Goal: Transaction & Acquisition: Purchase product/service

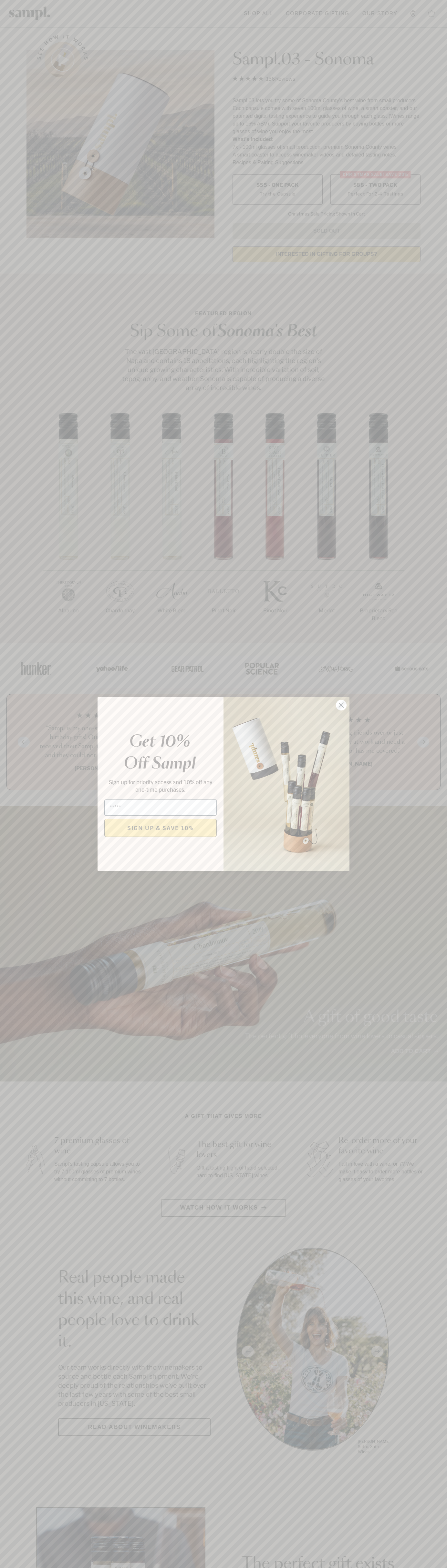
click at [341, 705] on icon "Close dialog" at bounding box center [341, 705] width 4 height 4
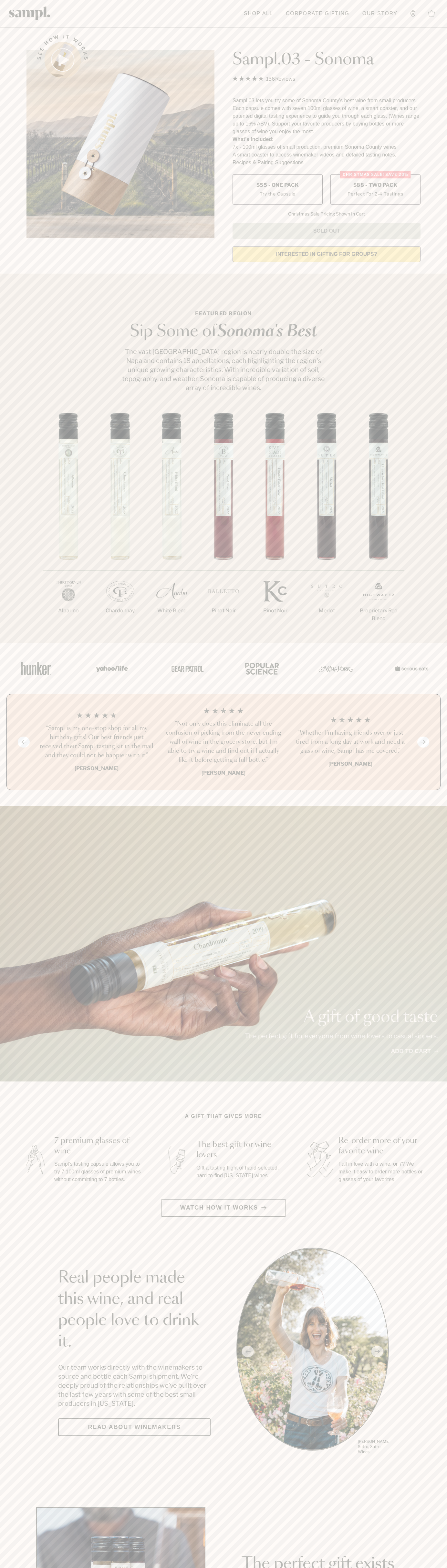
click at [375, 186] on span "$88 - Two Pack" at bounding box center [375, 185] width 44 height 7
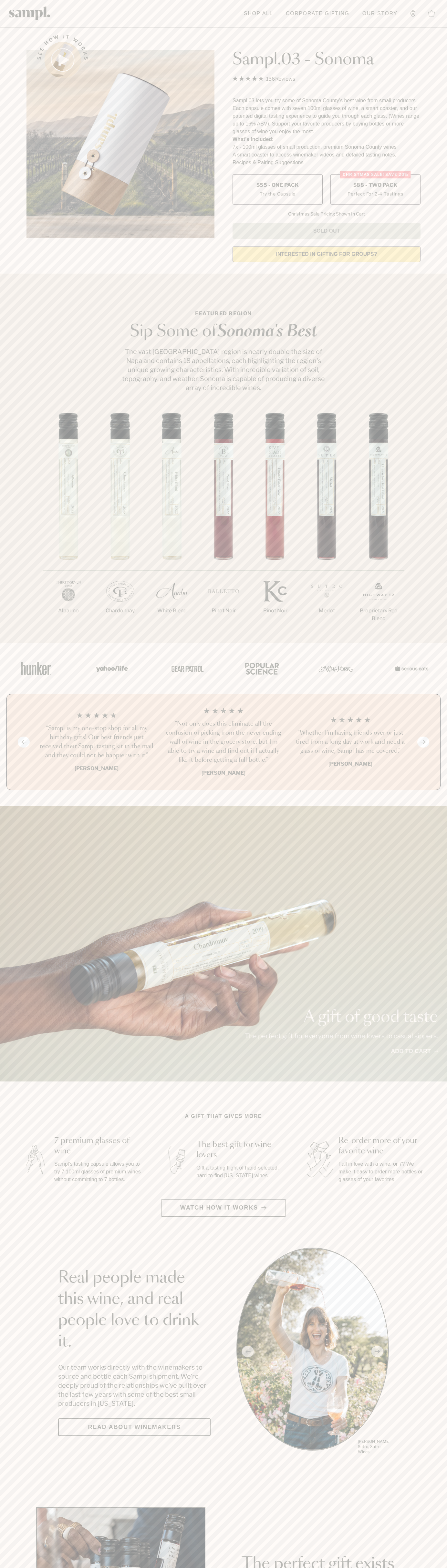
click at [224, 743] on h3 "“Not only does this eliminate all the confusion of picking from the never endin…" at bounding box center [223, 742] width 116 height 45
click at [236, 0] on header "Toggle navigation menu Shop All Corporate Gifting Our Story Account Story Shop …" at bounding box center [224, 13] width 447 height 27
click at [446, 385] on section "Featured Region Sip Some of Sonoma's Best The vast Sonoma County region is near…" at bounding box center [224, 458] width 447 height 369
click at [210, 1567] on html "Skip to main content Toggle navigation menu Shop All Corporate Gifting Our Stor…" at bounding box center [224, 1513] width 447 height 3026
click at [2, 1319] on section "Real people made this wine, and real people love to drink it. Our team works di…" at bounding box center [224, 1351] width 447 height 208
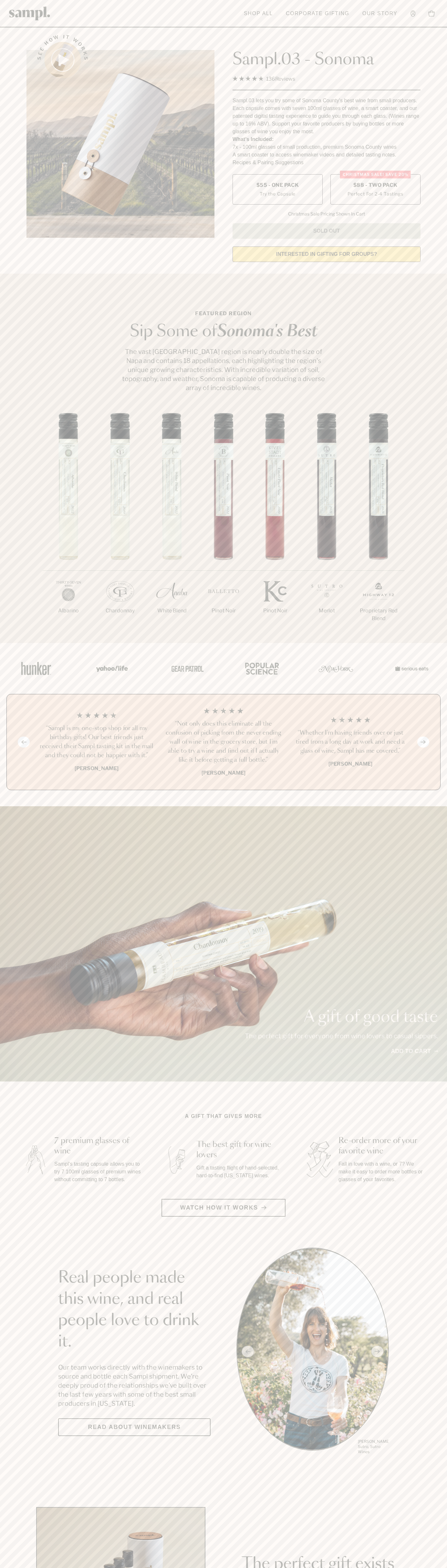
click at [375, 190] on label "Christmas SALE! Save 20% $88 - Two Pack Perfect For 2-4 Tastings" at bounding box center [375, 189] width 90 height 30
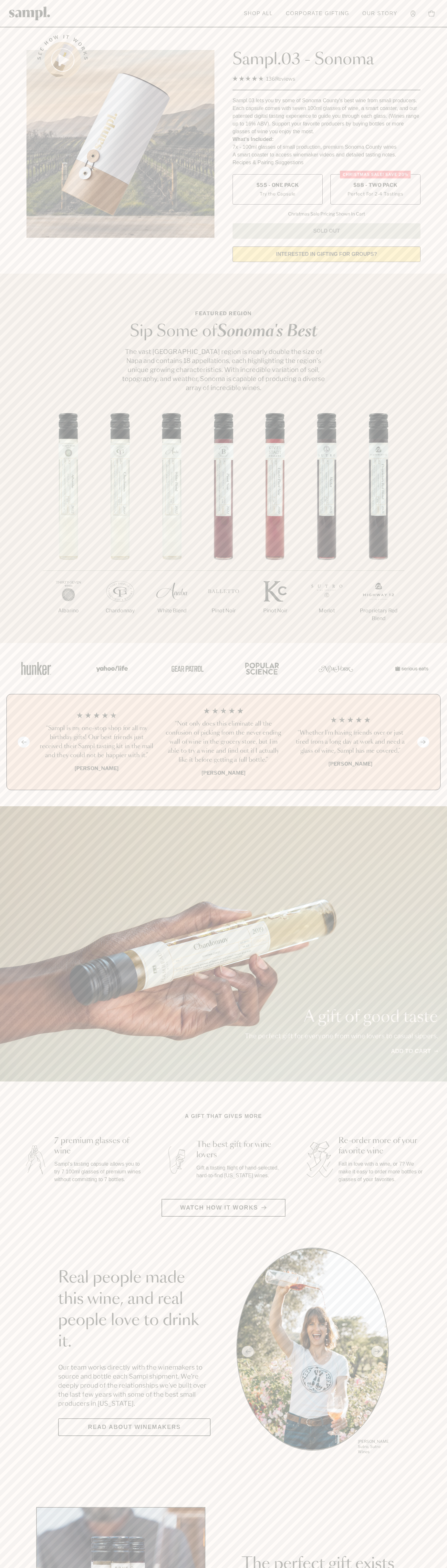
click at [224, 743] on h3 "“Not only does this eliminate all the confusion of picking from the never endin…" at bounding box center [223, 742] width 116 height 45
